Goal: Find specific page/section: Find specific page/section

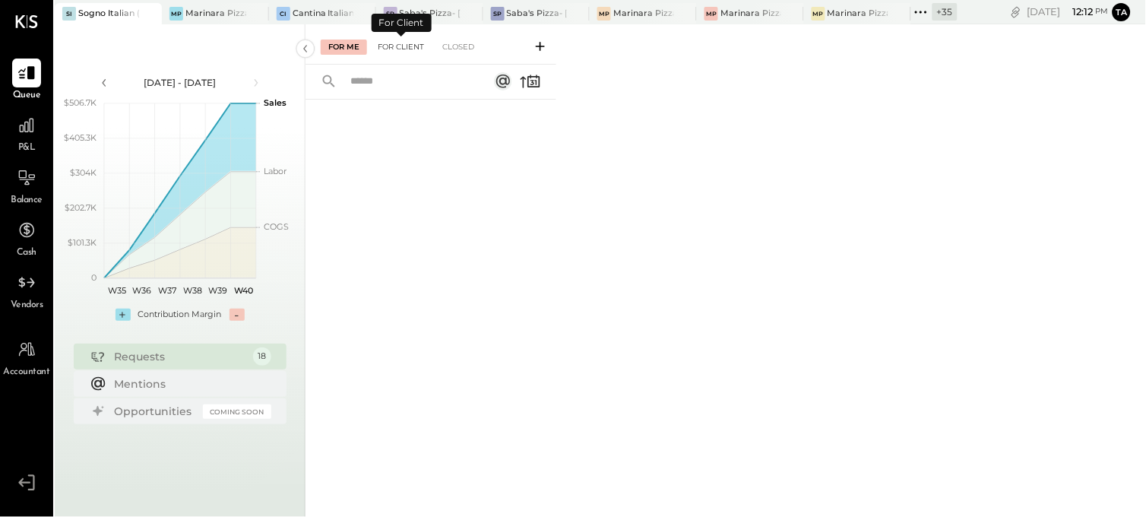
click at [400, 44] on div "For Client" at bounding box center [401, 47] width 62 height 15
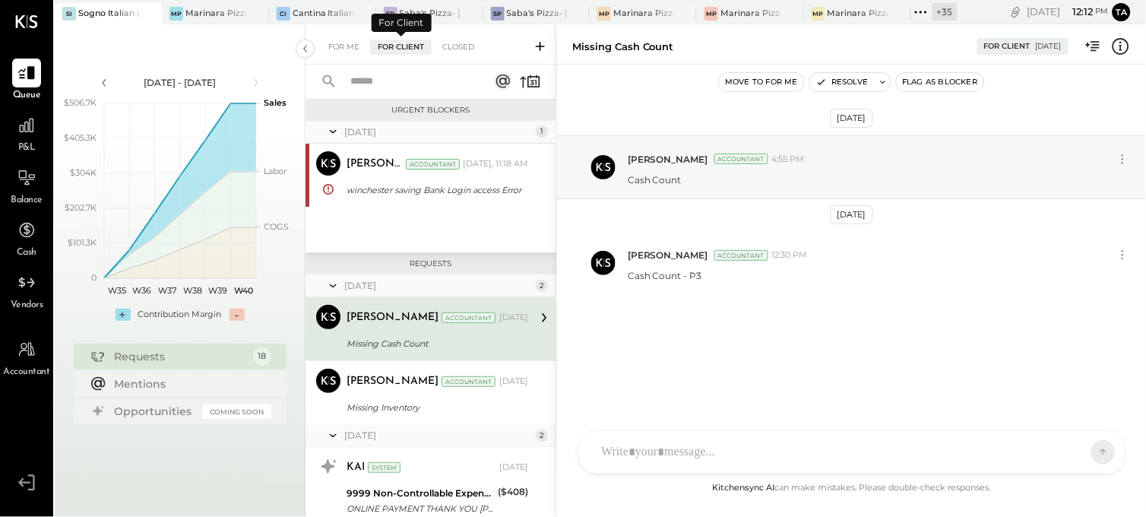
scroll to position [20, 0]
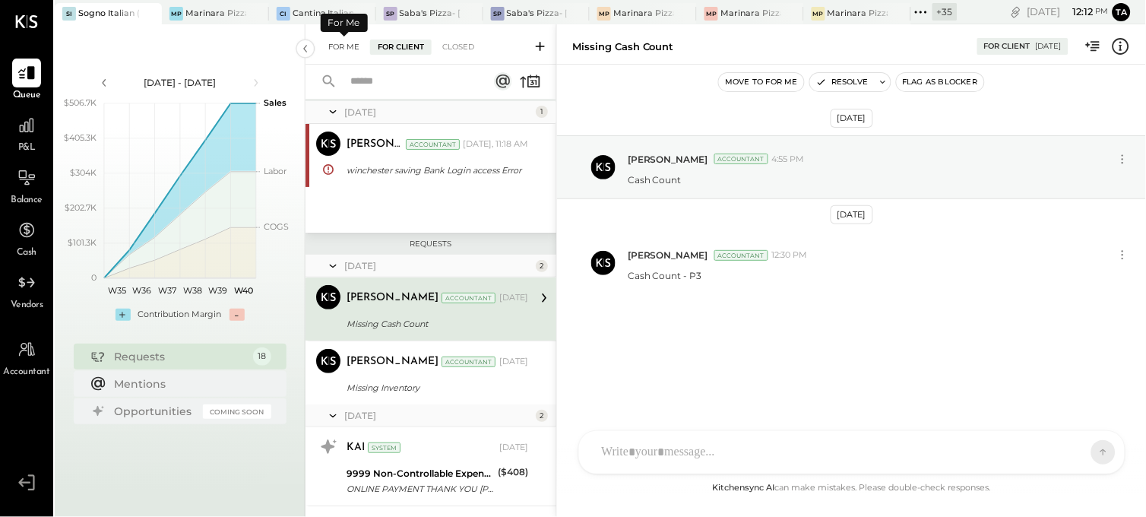
click at [350, 48] on div "For Me" at bounding box center [344, 47] width 46 height 15
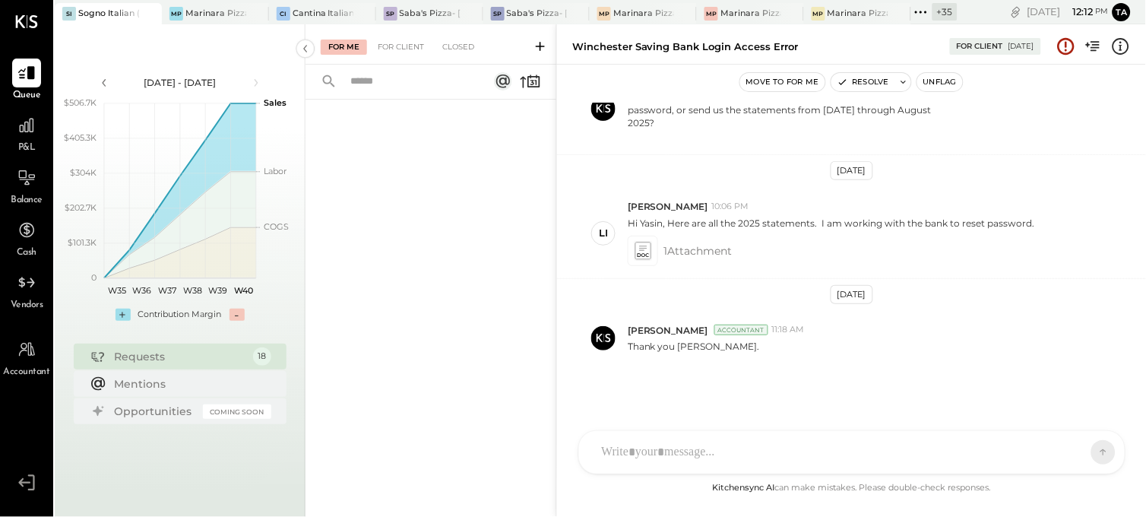
click at [469, 61] on div "For Me For Client Closed" at bounding box center [431, 44] width 251 height 40
click at [466, 49] on div "Closed" at bounding box center [458, 47] width 47 height 15
